Goal: Find specific page/section: Find specific page/section

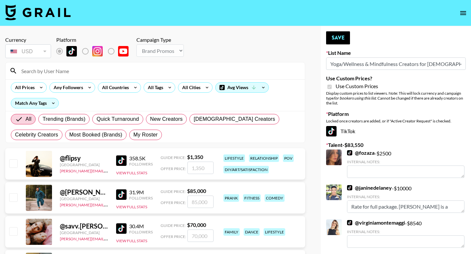
select select "Brand"
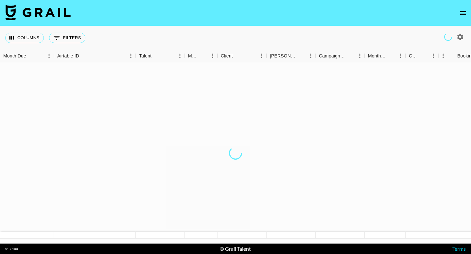
click at [461, 35] on icon "button" at bounding box center [460, 37] width 8 height 8
select select "Jun '25"
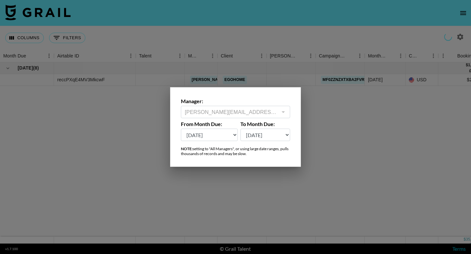
type input "ella.makin@grail-talent.com"
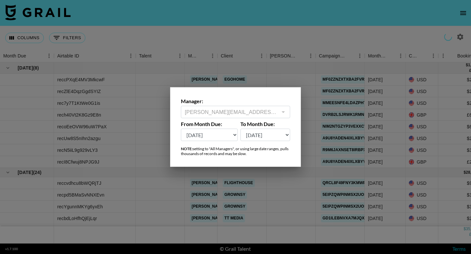
click at [327, 10] on div at bounding box center [235, 127] width 471 height 254
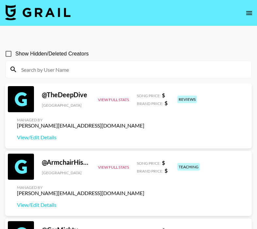
click at [129, 71] on input at bounding box center [132, 69] width 230 height 10
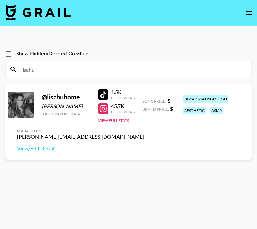
type input "lisahu"
